Goal: Check status: Check status

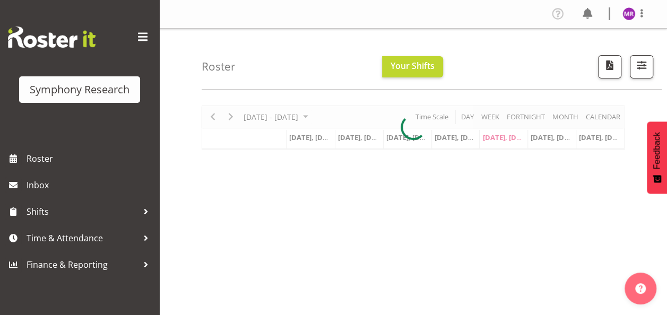
click at [323, 114] on div at bounding box center [413, 128] width 423 height 44
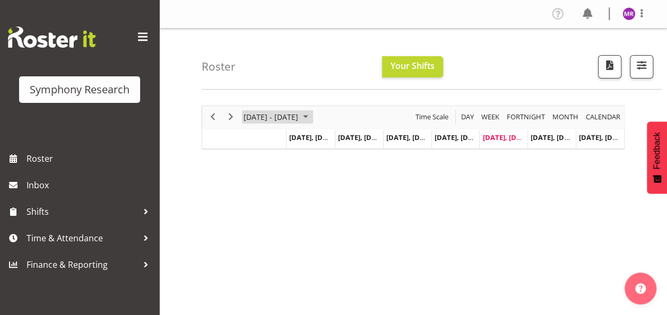
click at [312, 114] on span "October 2025" at bounding box center [305, 116] width 13 height 13
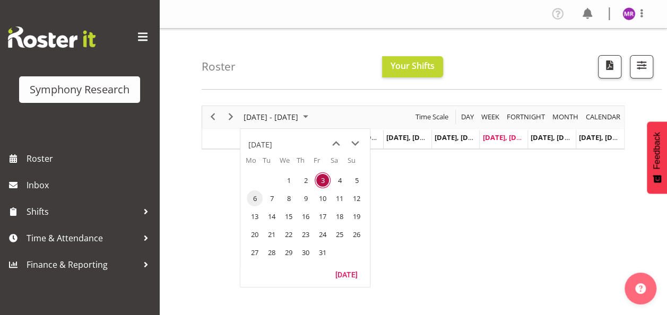
click at [253, 196] on span "6" at bounding box center [255, 199] width 16 height 16
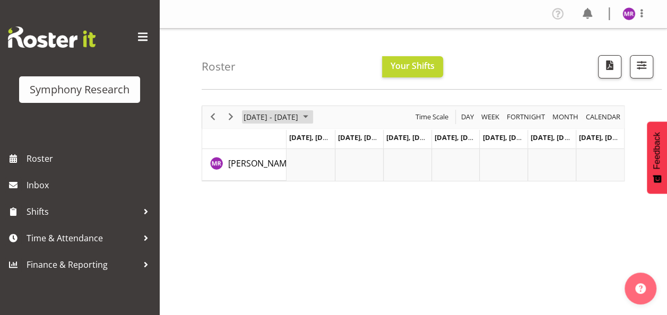
click at [299, 113] on span "[DATE] - [DATE]" at bounding box center [271, 116] width 57 height 13
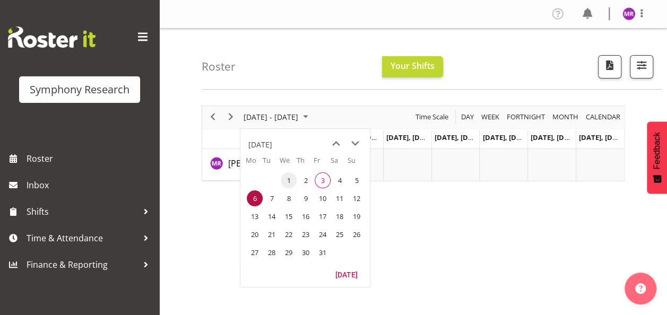
click at [288, 179] on span "1" at bounding box center [289, 181] width 16 height 16
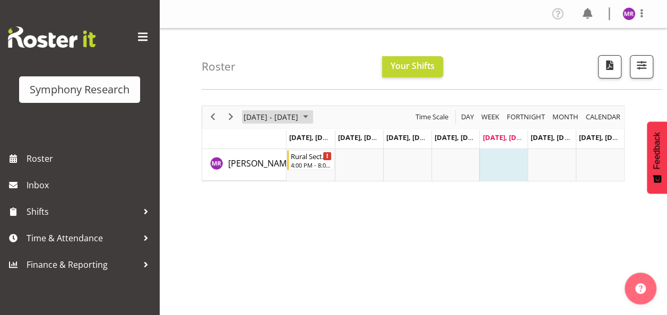
click at [312, 115] on span "October 2025" at bounding box center [305, 116] width 13 height 13
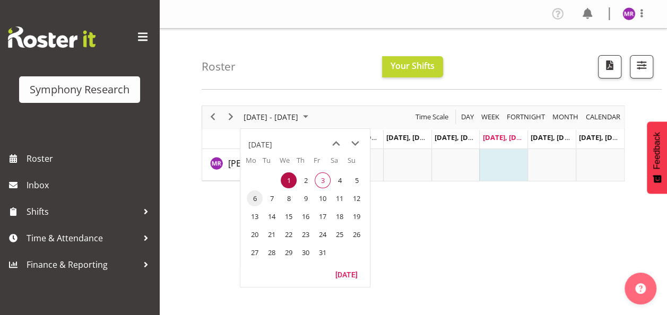
click at [256, 199] on span "6" at bounding box center [255, 199] width 16 height 16
